Goal: Find specific page/section: Find specific page/section

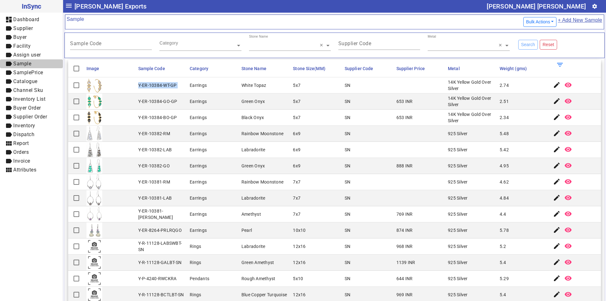
click at [23, 64] on span "Sample" at bounding box center [22, 64] width 18 height 6
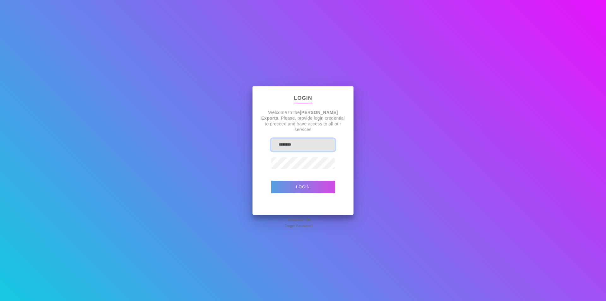
type input "**********"
click at [307, 185] on button "Login" at bounding box center [303, 187] width 64 height 13
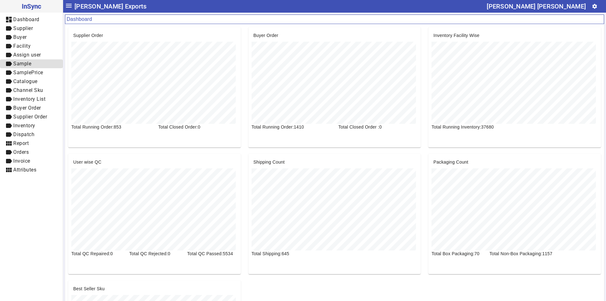
click at [29, 63] on span "Sample" at bounding box center [22, 64] width 18 height 6
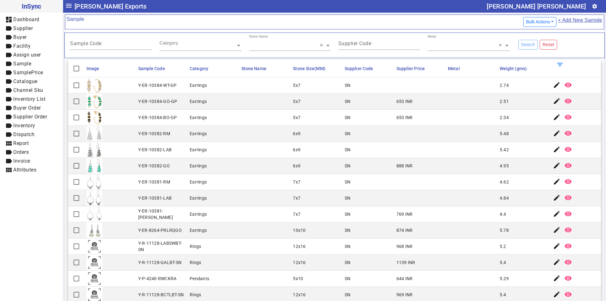
click at [448, 68] on span "Metal" at bounding box center [454, 68] width 12 height 5
click at [404, 66] on span "Supplier Price" at bounding box center [411, 68] width 28 height 5
click at [384, 44] on input "Supplier Code" at bounding box center [380, 44] width 82 height 5
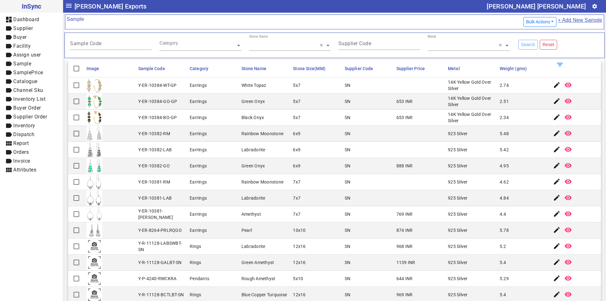
click at [406, 68] on span "Supplier Price" at bounding box center [411, 68] width 28 height 5
click at [556, 63] on mat-icon "filter_list" at bounding box center [560, 65] width 8 height 8
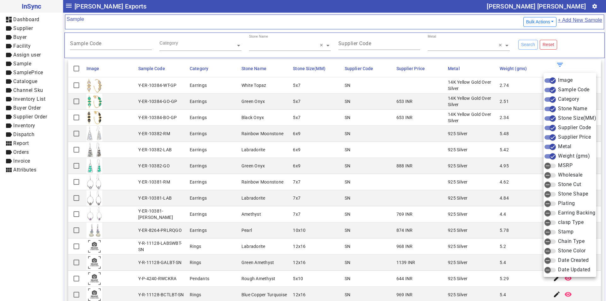
click at [362, 117] on div at bounding box center [303, 150] width 606 height 301
